Goal: Find specific page/section: Find specific page/section

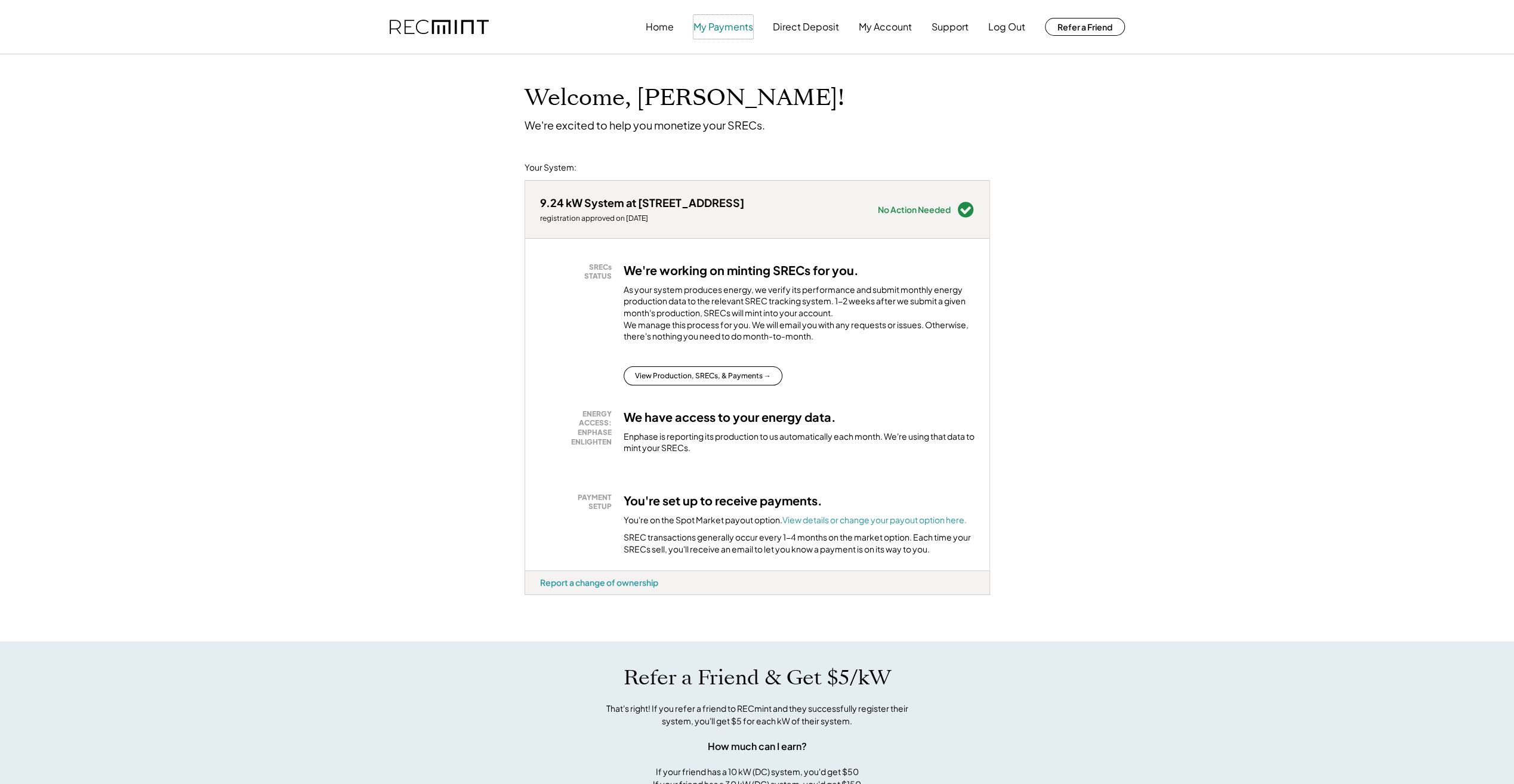
click at [714, 27] on button "My Payments" at bounding box center [723, 26] width 60 height 24
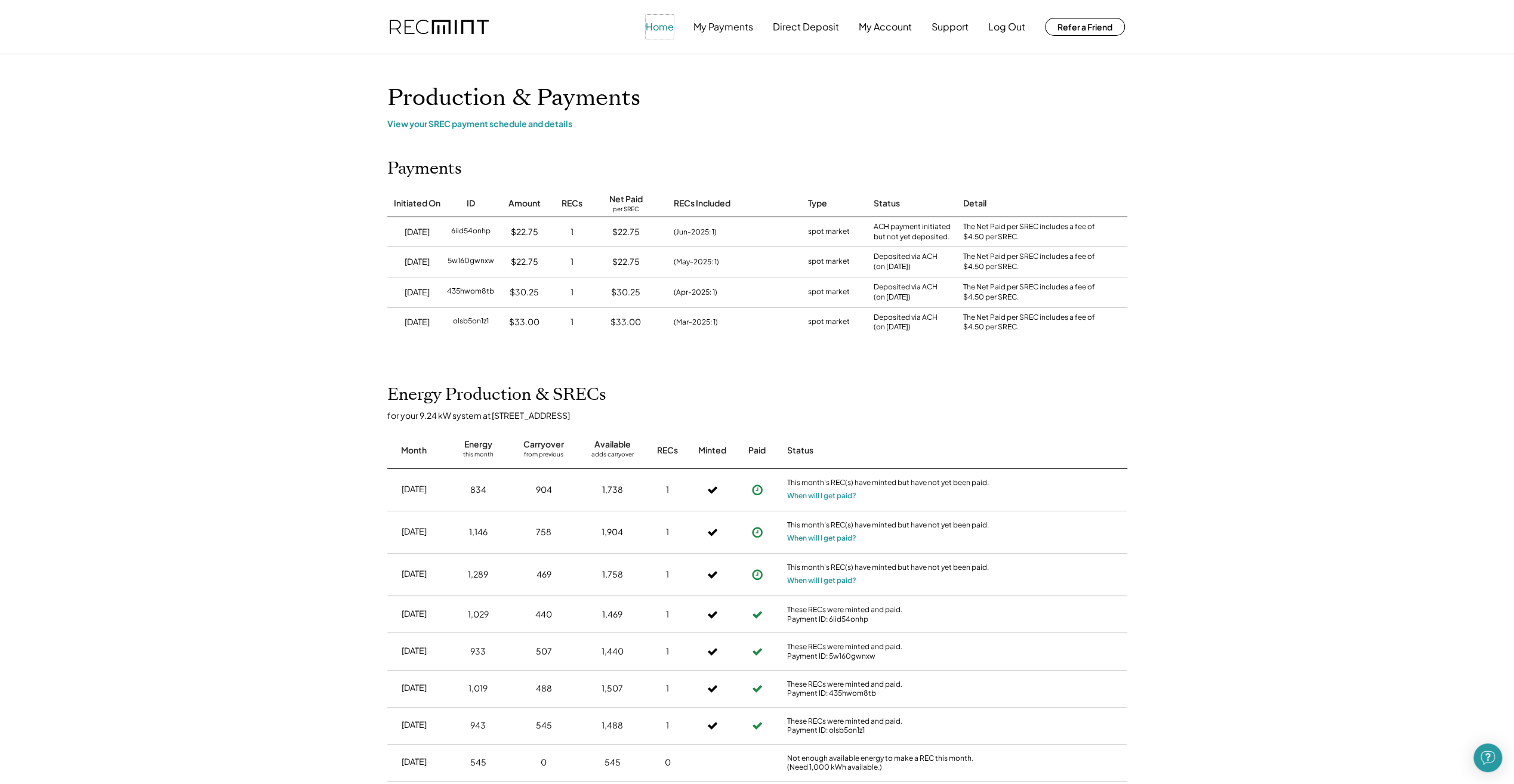
click at [653, 25] on button "Home" at bounding box center [659, 26] width 28 height 24
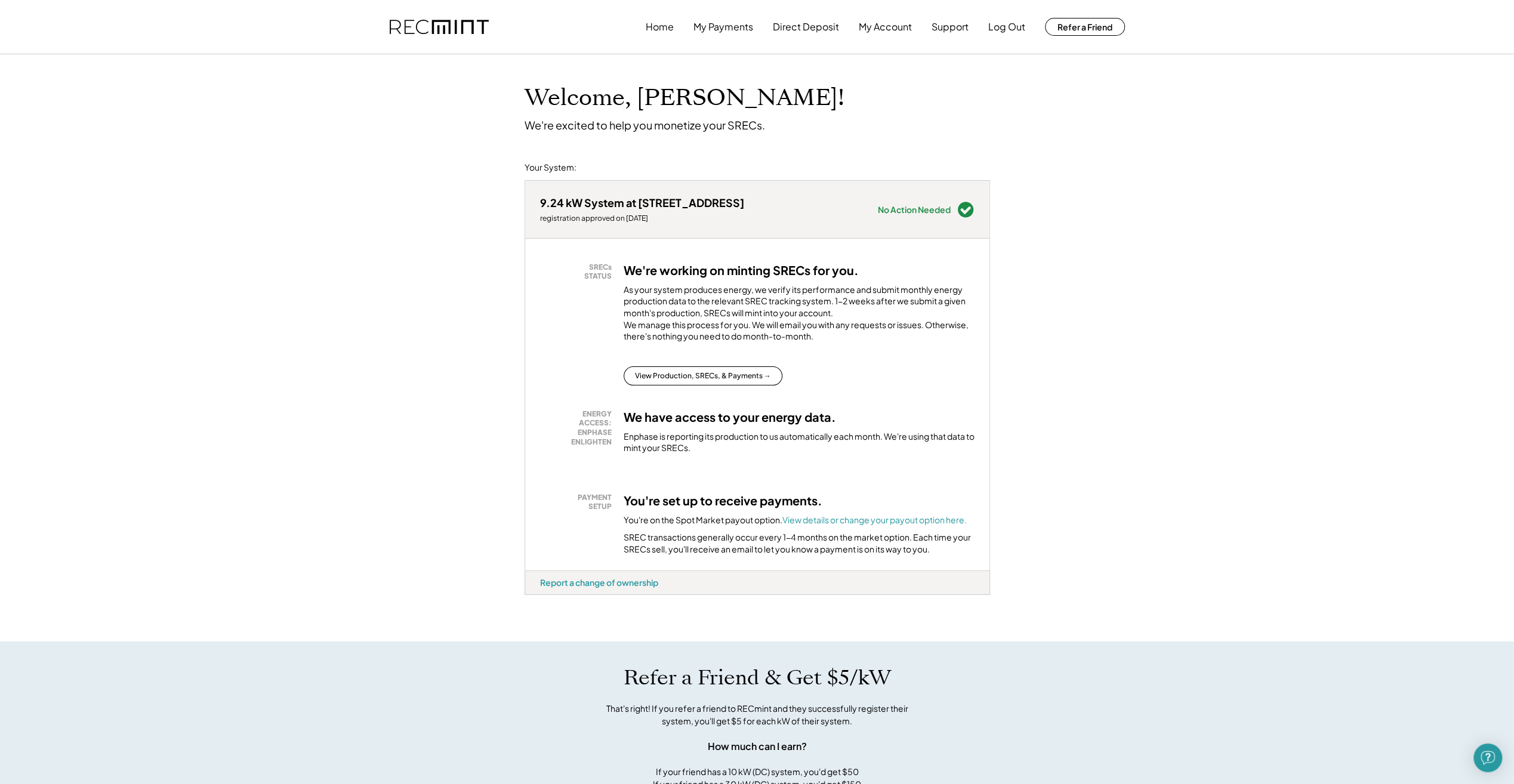
scroll to position [643, 0]
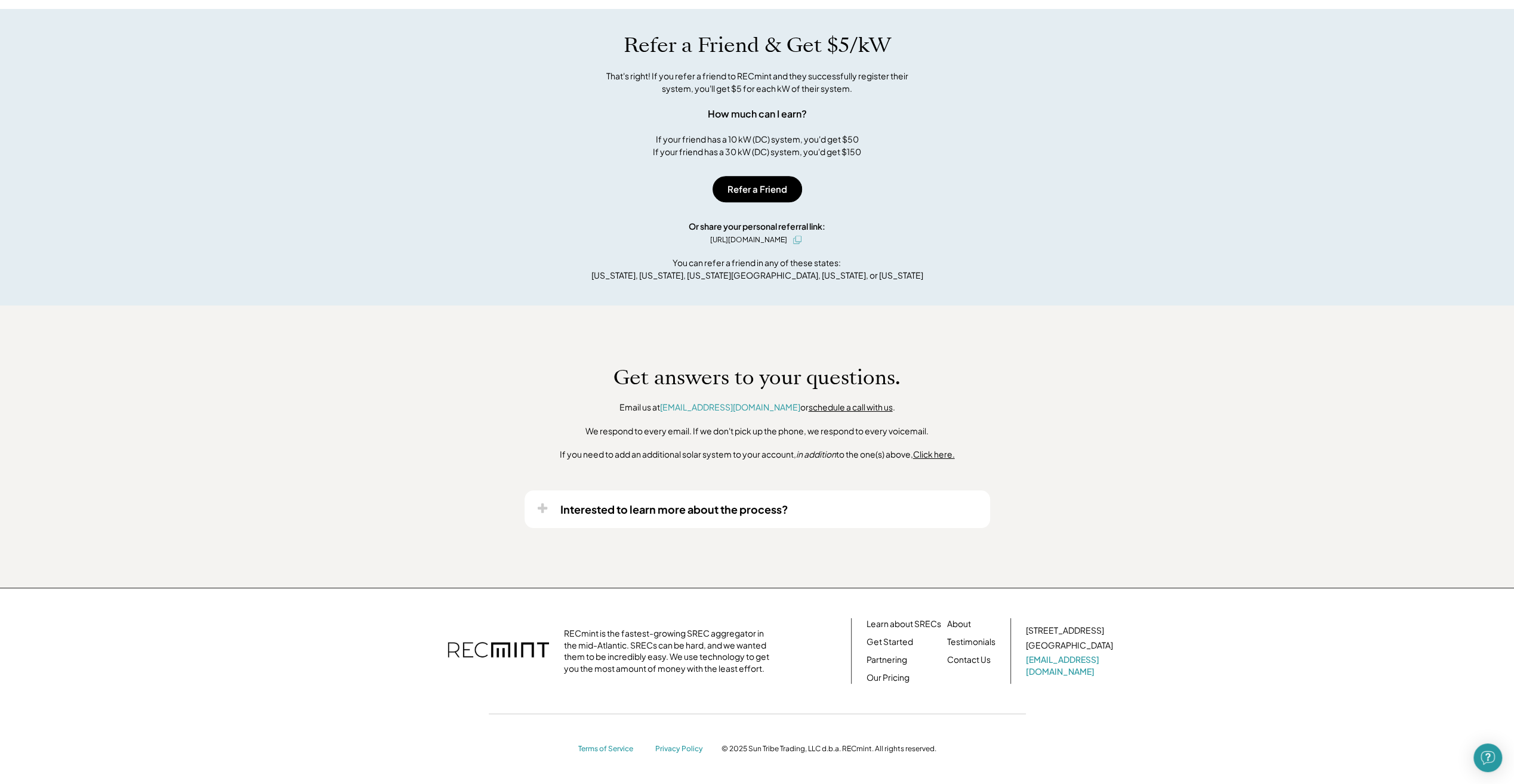
click at [545, 502] on icon at bounding box center [542, 507] width 12 height 12
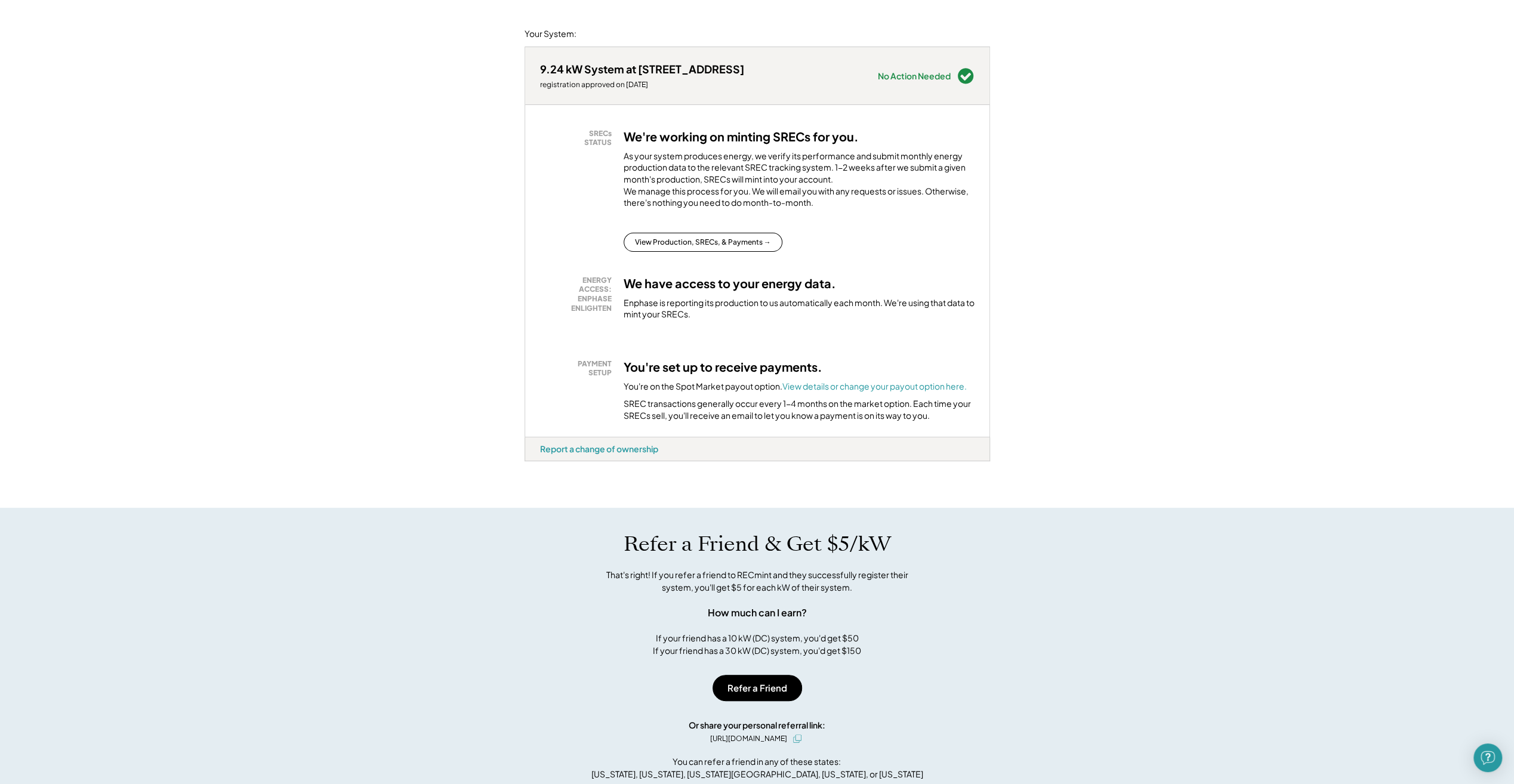
scroll to position [0, 0]
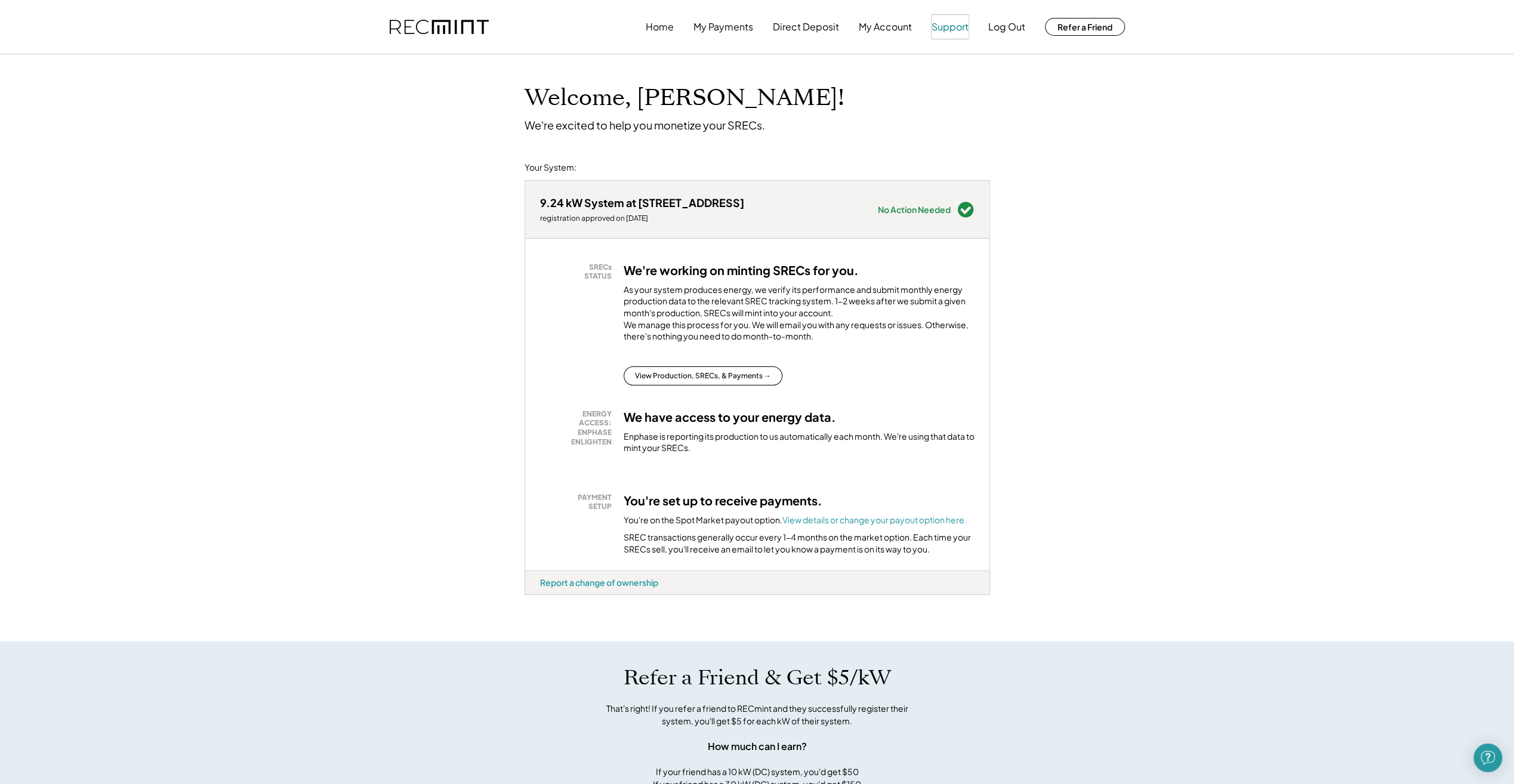
click at [951, 30] on button "Support" at bounding box center [950, 26] width 37 height 24
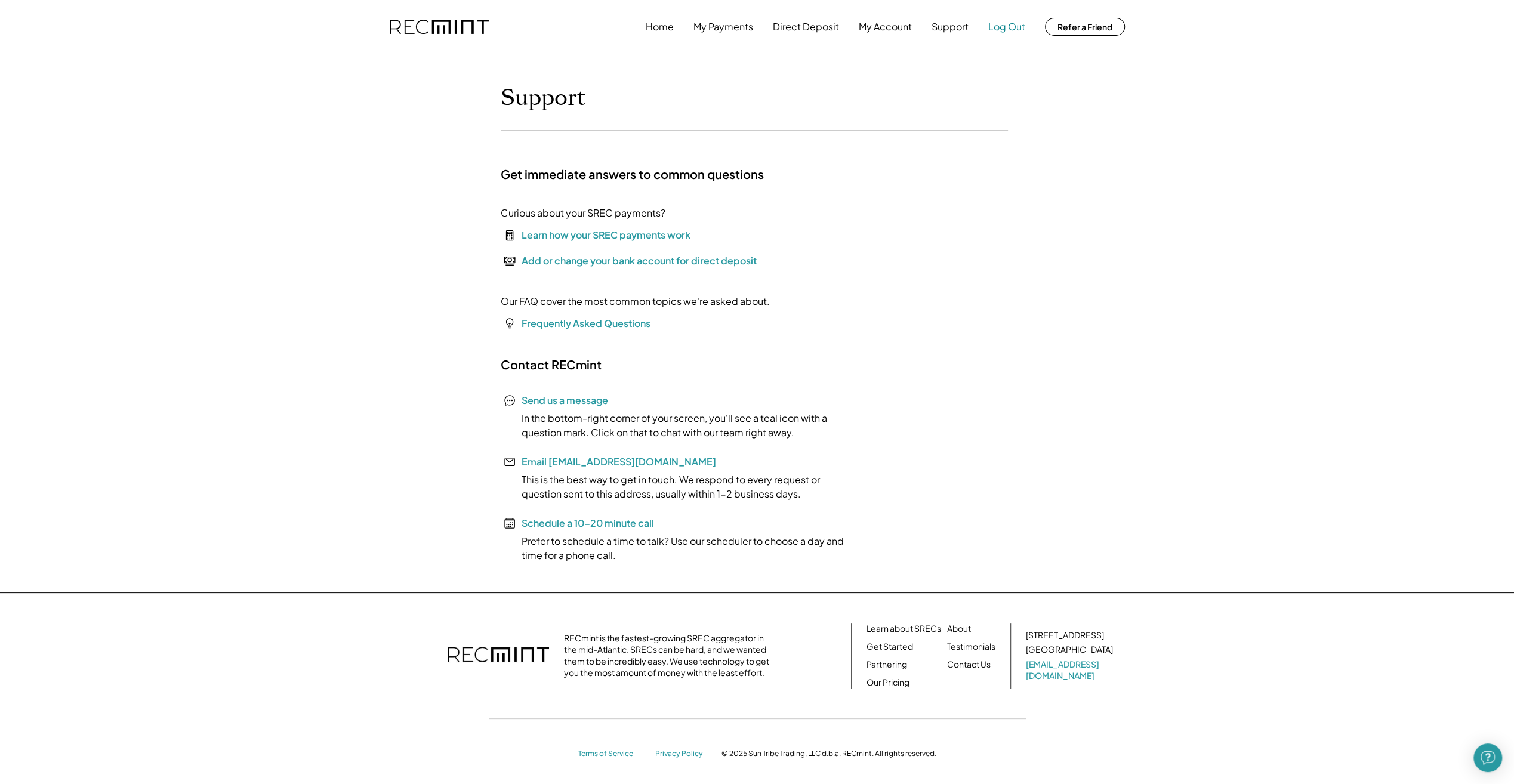
click at [1006, 20] on button "Log Out" at bounding box center [1006, 26] width 37 height 24
